Goal: Navigation & Orientation: Find specific page/section

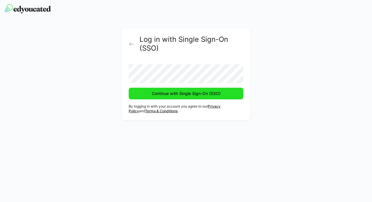
click at [174, 94] on span "Continue with Single Sign-On (SSO)" at bounding box center [186, 94] width 70 height 6
